Goal: Check status

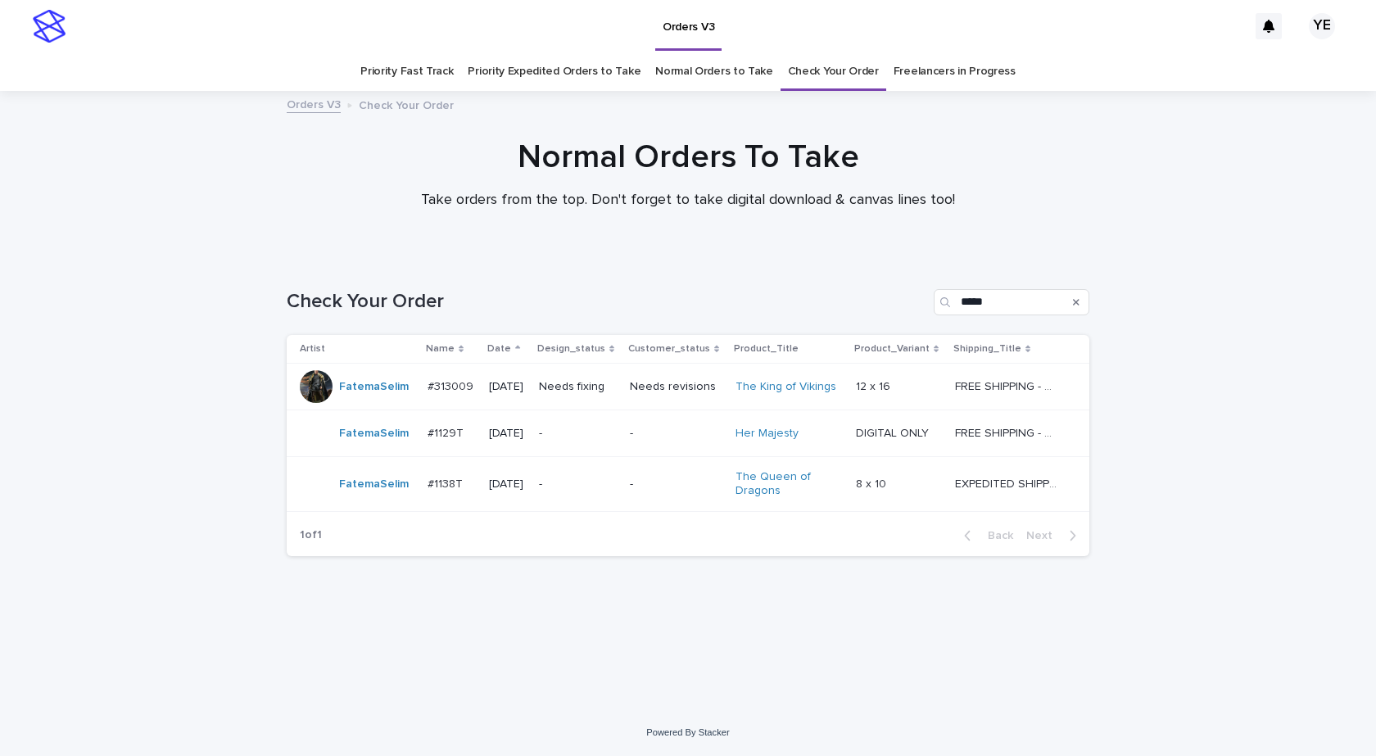
click at [378, 499] on div "FatemaSelim" at bounding box center [357, 484] width 115 height 33
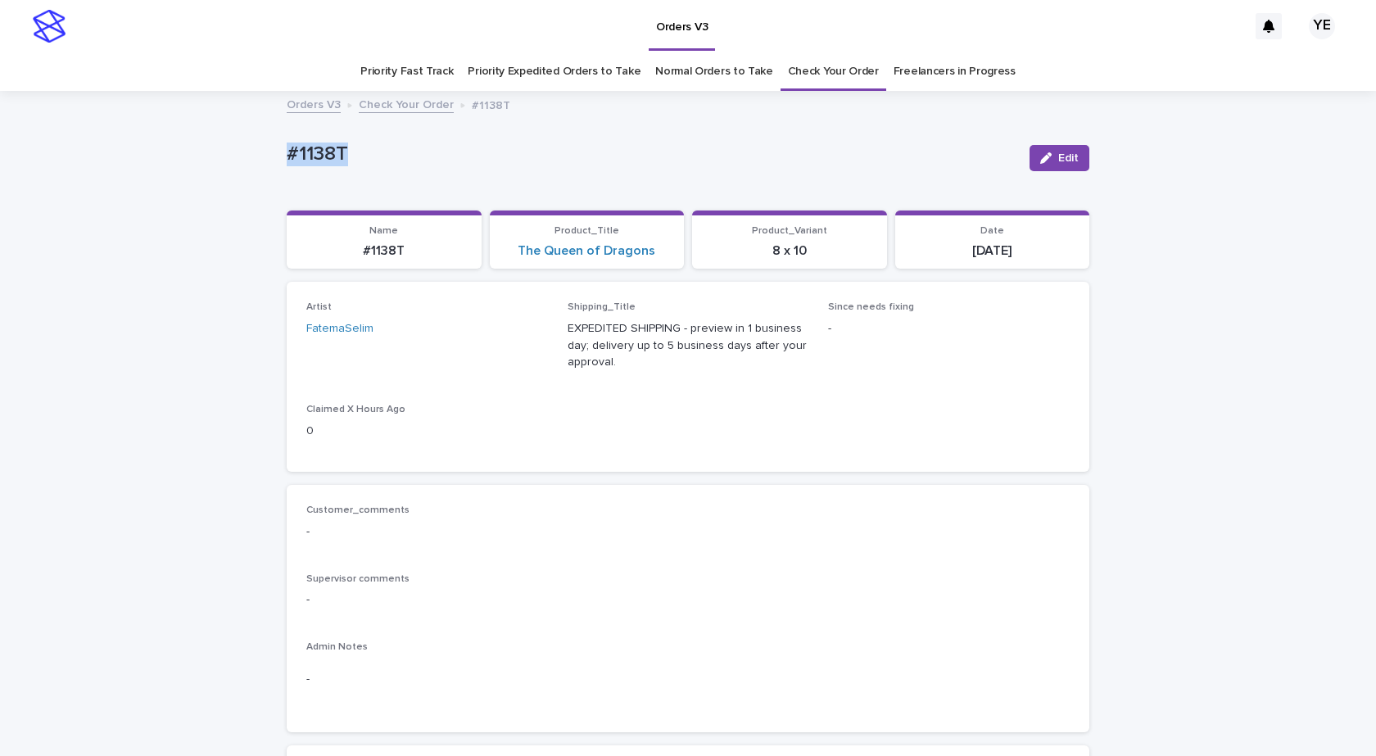
drag, startPoint x: 351, startPoint y: 149, endPoint x: 242, endPoint y: 162, distance: 110.5
copy p "#1138T"
